Goal: Communication & Community: Participate in discussion

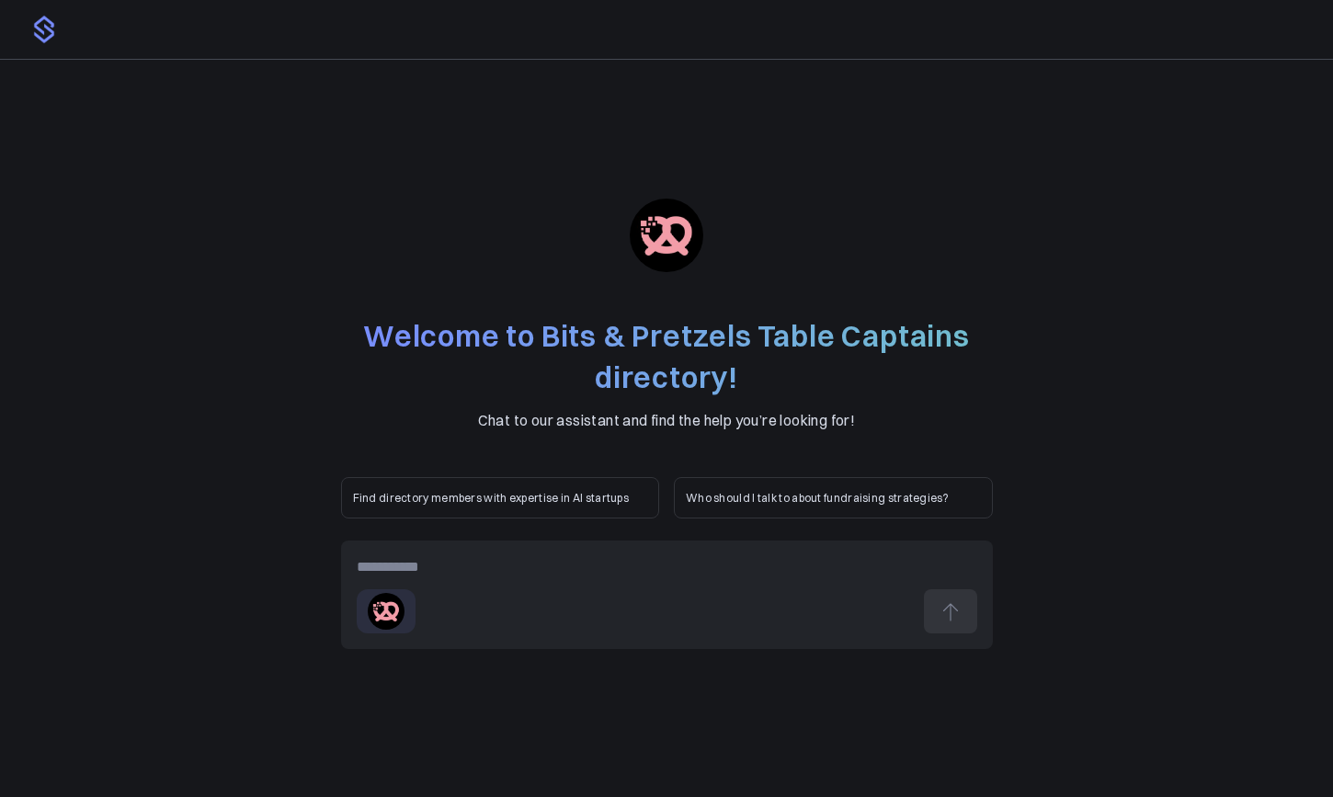
click at [498, 566] on div at bounding box center [667, 567] width 620 height 22
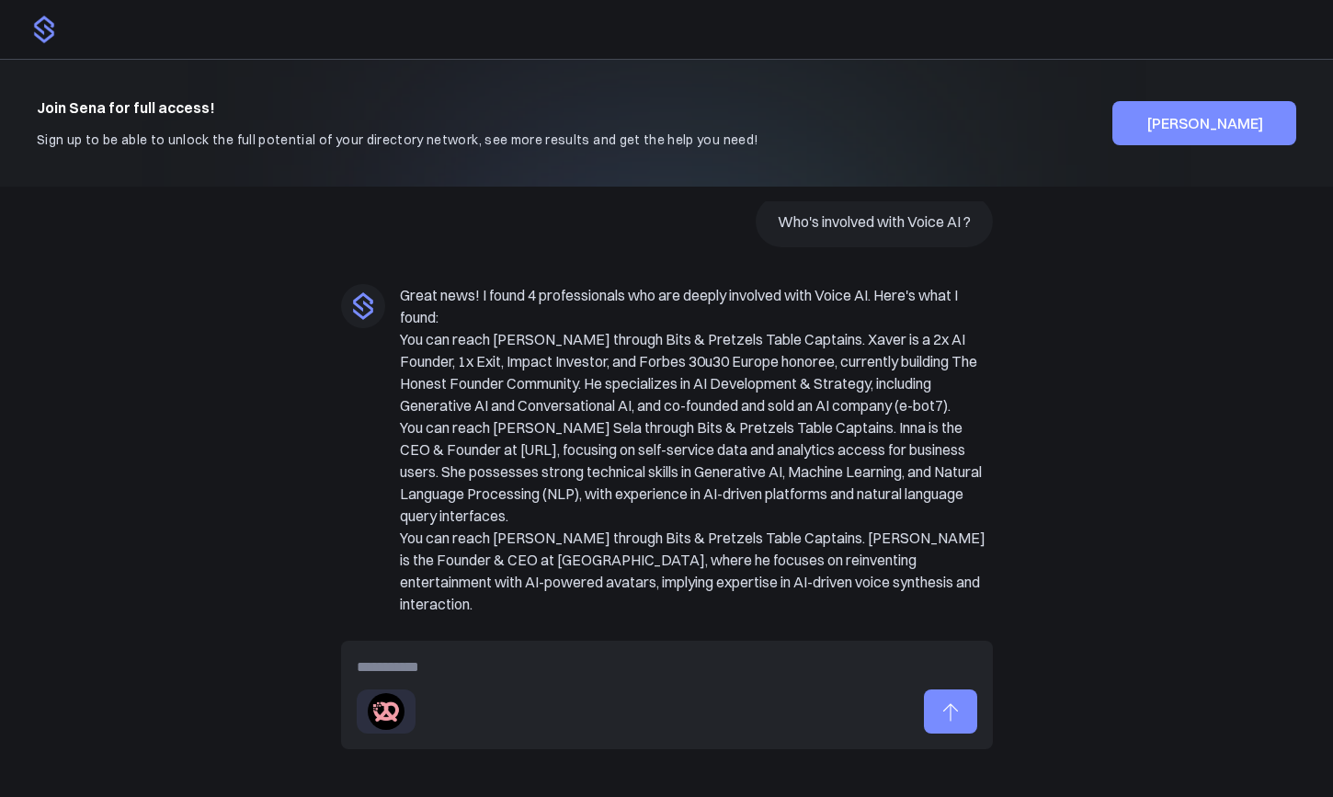
scroll to position [9, 0]
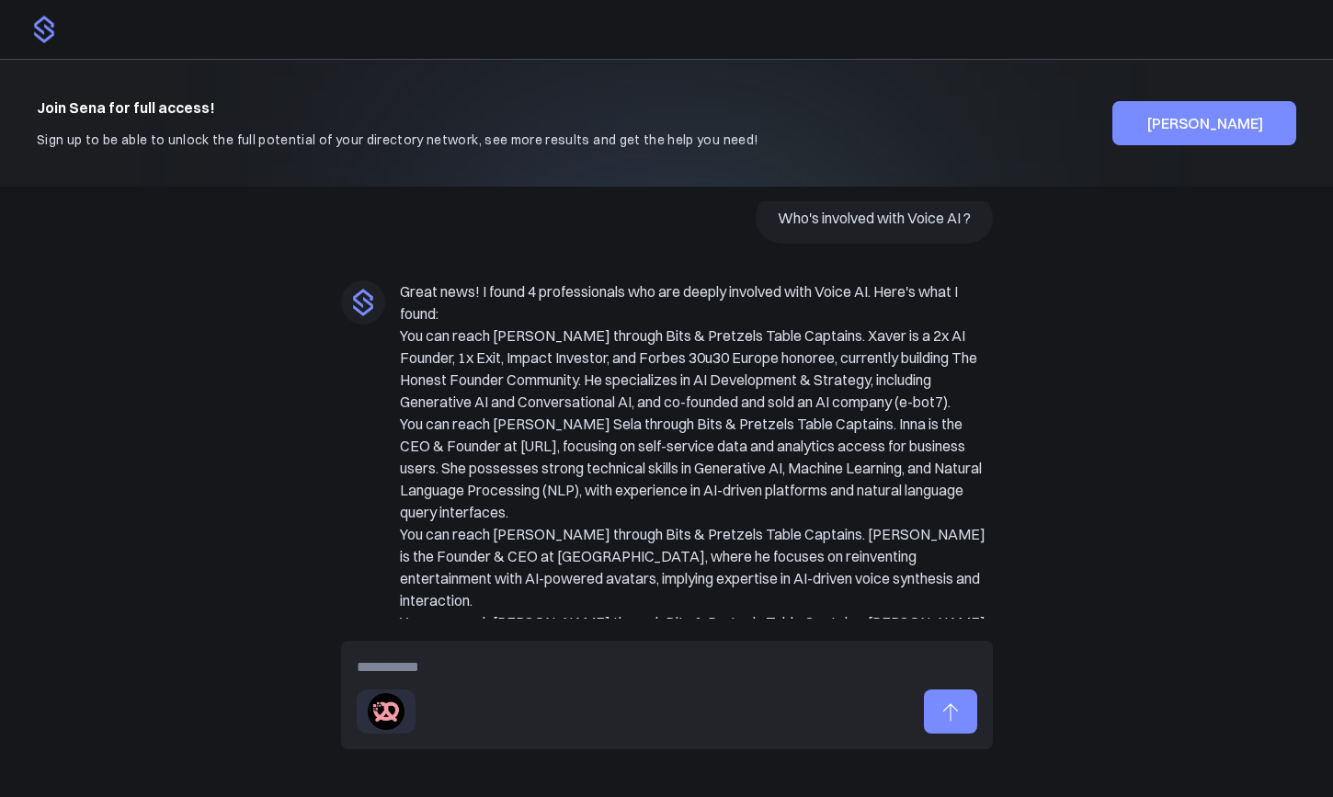
click at [508, 1] on div at bounding box center [666, 30] width 1333 height 60
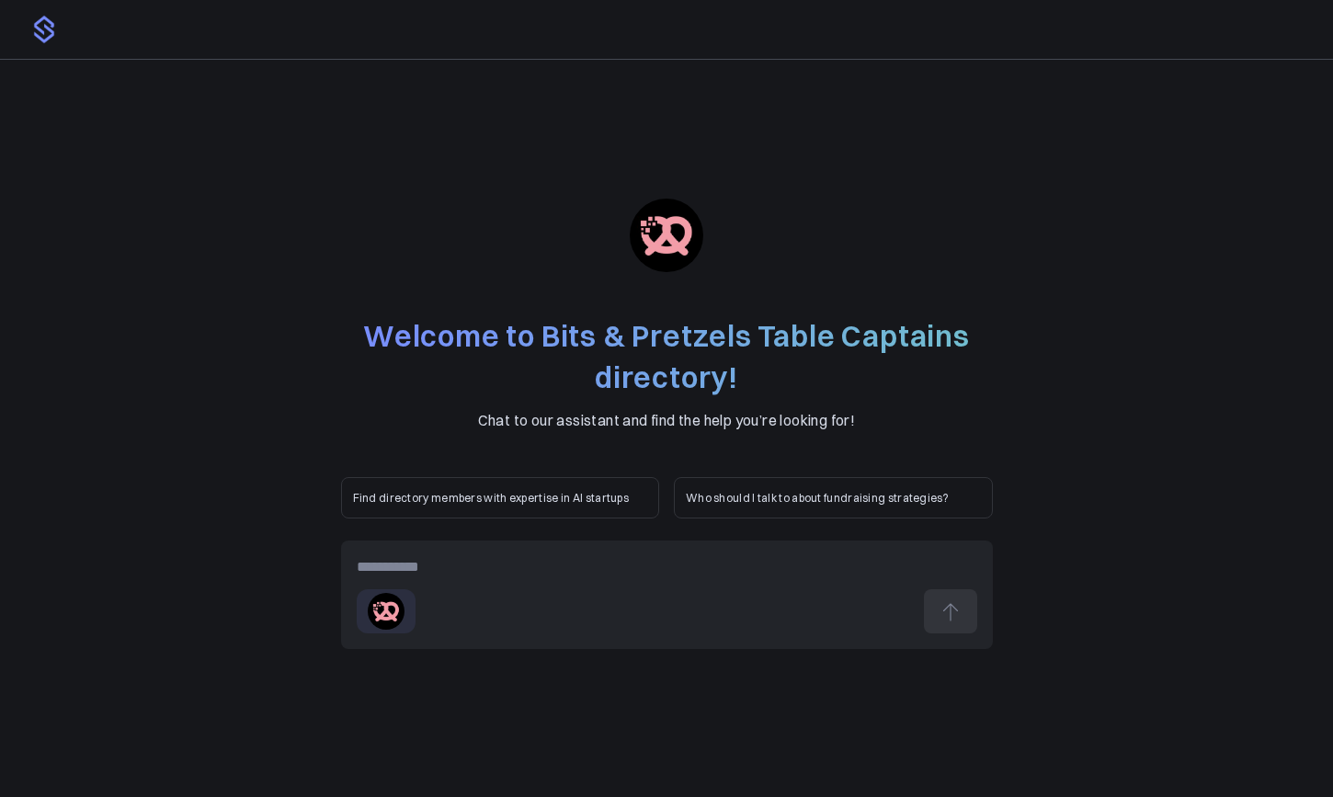
paste div
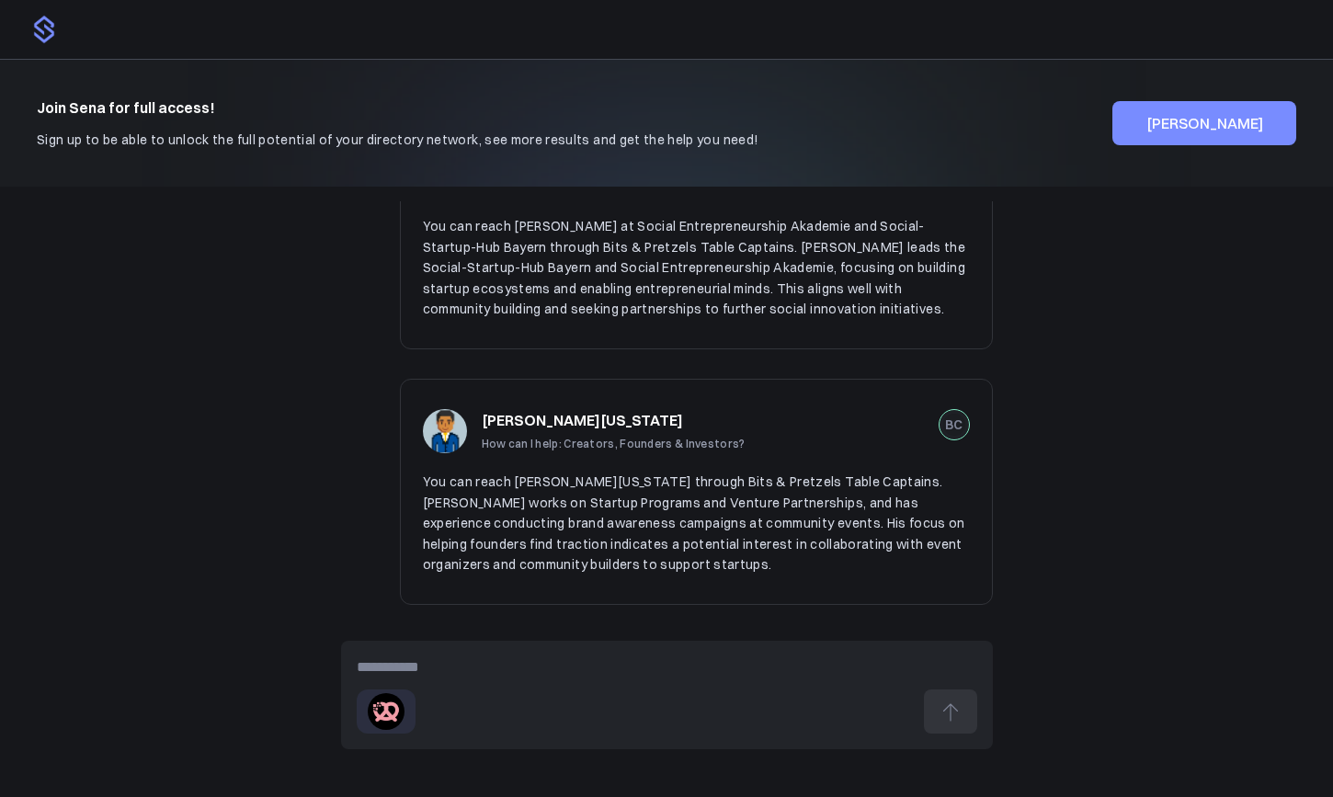
scroll to position [1442, 0]
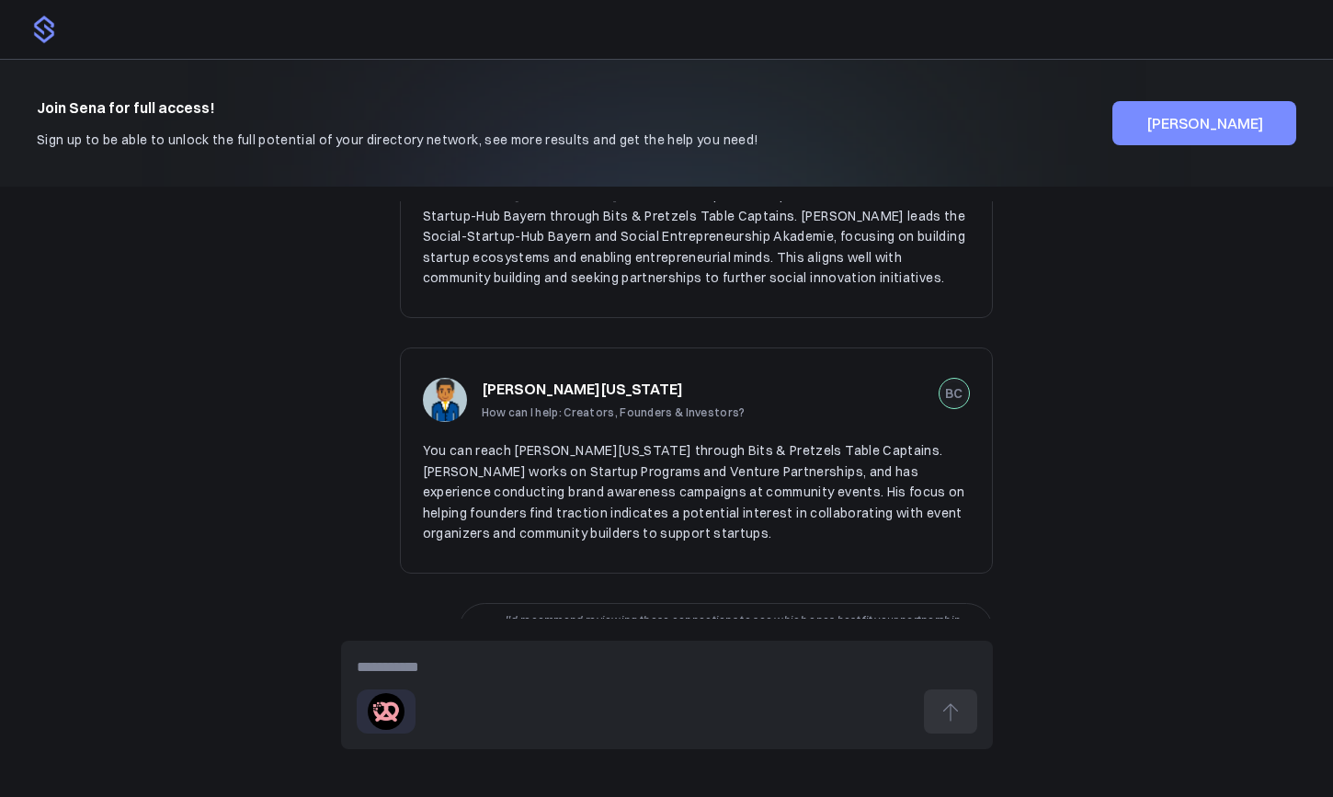
click at [563, 669] on div at bounding box center [667, 667] width 620 height 22
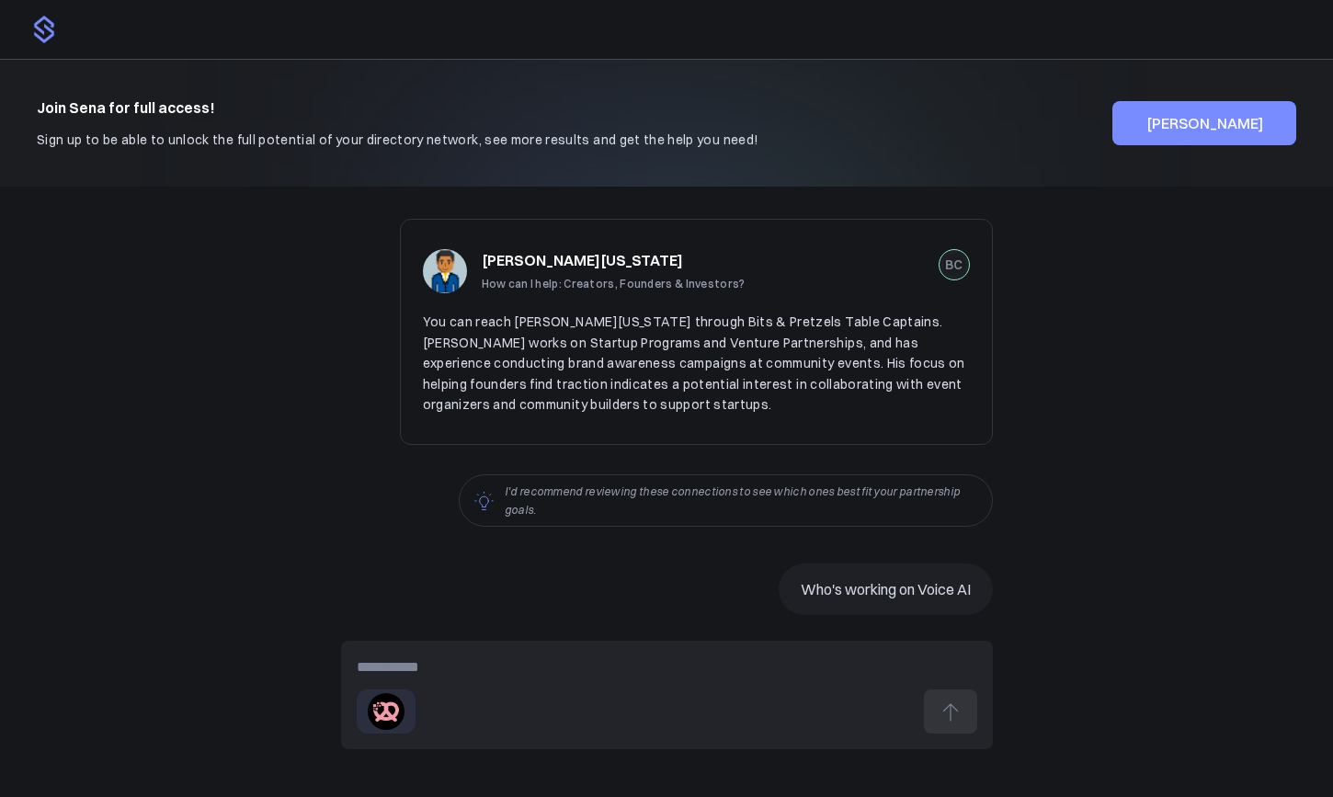
scroll to position [1504, 0]
